Goal: Information Seeking & Learning: Understand process/instructions

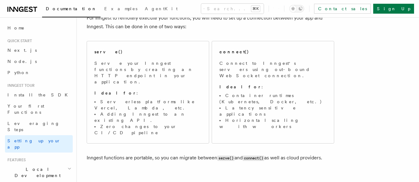
scroll to position [69, 0]
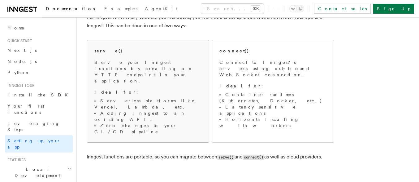
click at [185, 75] on span "Serve your Inngest functions by creating an HTTP endpoint in your application. …" at bounding box center [147, 97] width 107 height 76
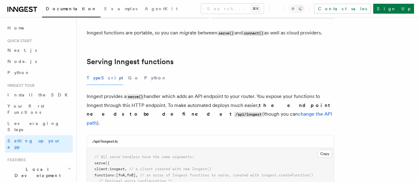
scroll to position [193, 0]
click at [326, 149] on button "Copy Copied" at bounding box center [325, 153] width 15 height 8
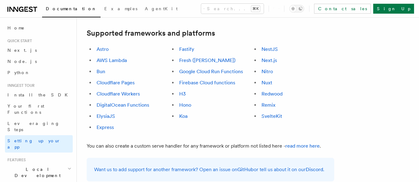
scroll to position [394, 0]
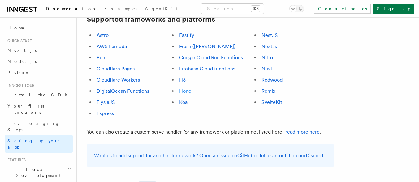
click at [185, 88] on link "Hono" at bounding box center [185, 91] width 12 height 6
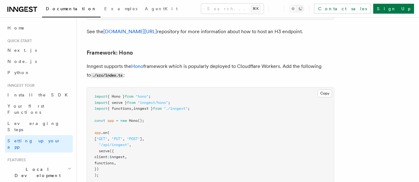
scroll to position [3253, 0]
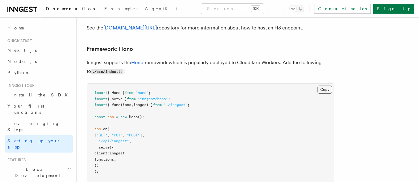
click at [327, 85] on button "Copy Copied" at bounding box center [325, 89] width 15 height 8
drag, startPoint x: 149, startPoint y: 142, endPoint x: 149, endPoint y: 145, distance: 3.4
click at [149, 142] on pre "import { Hono } from "hono" ; import { serve } from "inngest/hono" ; import { f…" at bounding box center [210, 138] width 247 height 109
drag, startPoint x: 107, startPoint y: 128, endPoint x: 84, endPoint y: 63, distance: 68.3
click at [89, 84] on pre "import { Hono } from "hono" ; import { serve } from "inngest/hono" ; import { f…" at bounding box center [210, 138] width 247 height 109
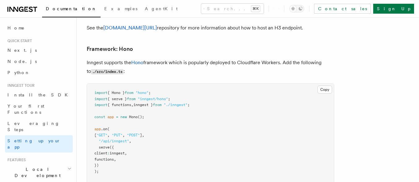
copy code "import { Hono } from "hono" ; import { serve } from "inngest/hono" ; import { f…"
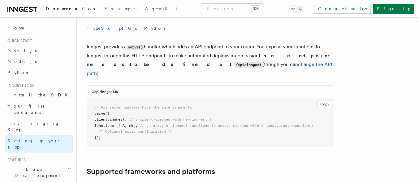
scroll to position [199, 0]
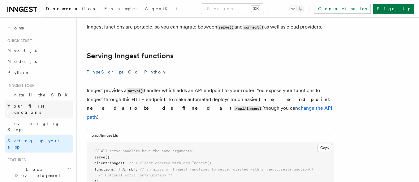
click at [29, 106] on span "Your first Functions" at bounding box center [25, 108] width 37 height 11
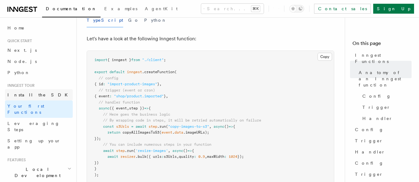
click at [29, 93] on span "Install the SDK" at bounding box center [39, 94] width 64 height 5
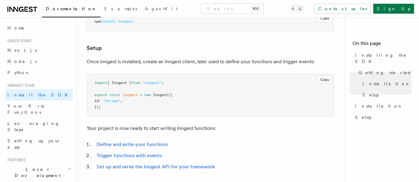
scroll to position [227, 0]
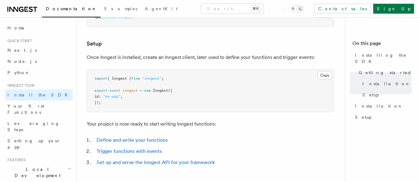
click at [107, 106] on pre "import { Inngest } from "inngest" ; export const inngest = new Inngest ({ id : …" at bounding box center [210, 90] width 247 height 43
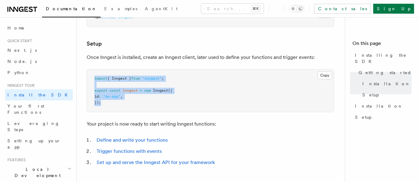
drag, startPoint x: 97, startPoint y: 100, endPoint x: 97, endPoint y: 88, distance: 12.1
click at [84, 80] on div "Inngest tour Installing the SDK The Inngest SDK allows you to write reliable, d…" at bounding box center [223, 30] width 293 height 515
copy code "import { Inngest } from "inngest" ; export const inngest = new Inngest ({ id : …"
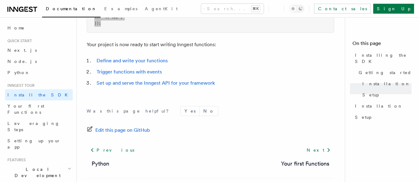
scroll to position [297, 0]
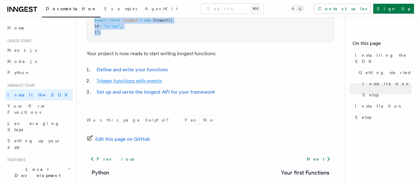
click at [125, 80] on link "Trigger functions with events" at bounding box center [129, 81] width 65 height 6
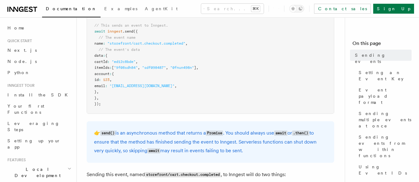
scroll to position [216, 0]
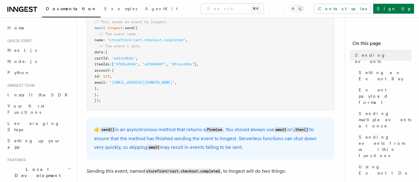
drag, startPoint x: 40, startPoint y: 106, endPoint x: 77, endPoint y: 103, distance: 37.3
click at [40, 106] on span "Your first Functions" at bounding box center [25, 108] width 37 height 11
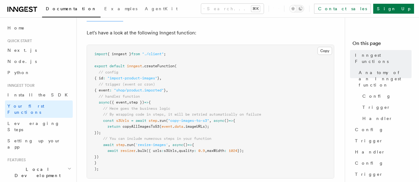
scroll to position [148, 0]
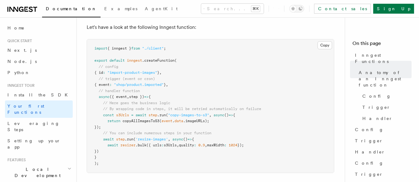
click at [102, 155] on pre "import { inngest } from "./client" ; export default inngest .createFunction ( /…" at bounding box center [210, 105] width 247 height 133
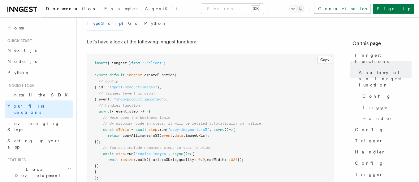
scroll to position [133, 0]
drag, startPoint x: 199, startPoint y: 133, endPoint x: 193, endPoint y: 134, distance: 6.2
click at [199, 133] on pre "import { inngest } from "./client" ; export default inngest .createFunction ( /…" at bounding box center [210, 120] width 247 height 133
click at [32, 62] on link "Node.js" at bounding box center [39, 61] width 68 height 11
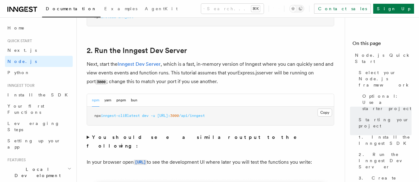
scroll to position [471, 0]
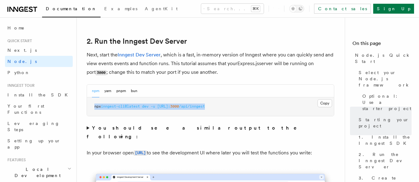
drag, startPoint x: 239, startPoint y: 106, endPoint x: 87, endPoint y: 109, distance: 152.6
copy span "npx inngest-cli@latest dev -u [URL]: 3000 /api/inngest"
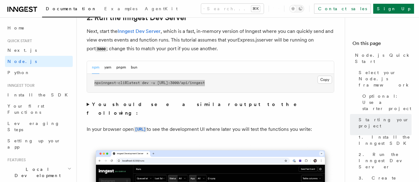
scroll to position [499, 0]
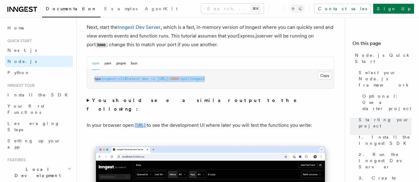
click at [147, 123] on code "[URL]" at bounding box center [140, 125] width 13 height 5
